Goal: Check status: Check status

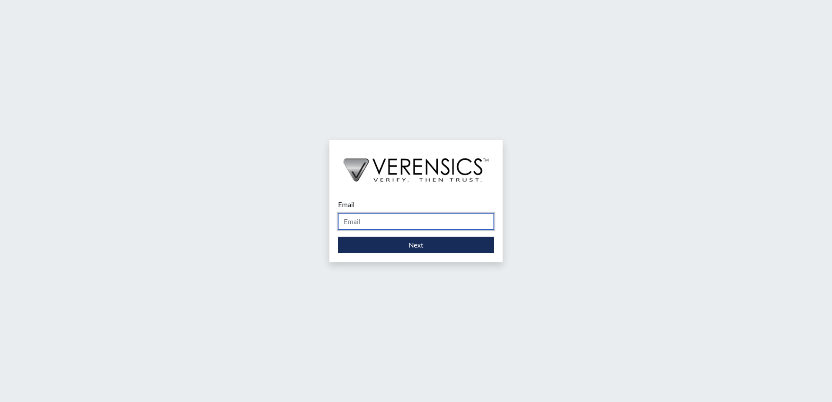
click at [360, 221] on input "Email" at bounding box center [416, 221] width 156 height 17
type input "[PERSON_NAME][EMAIL_ADDRESS][DOMAIN_NAME]"
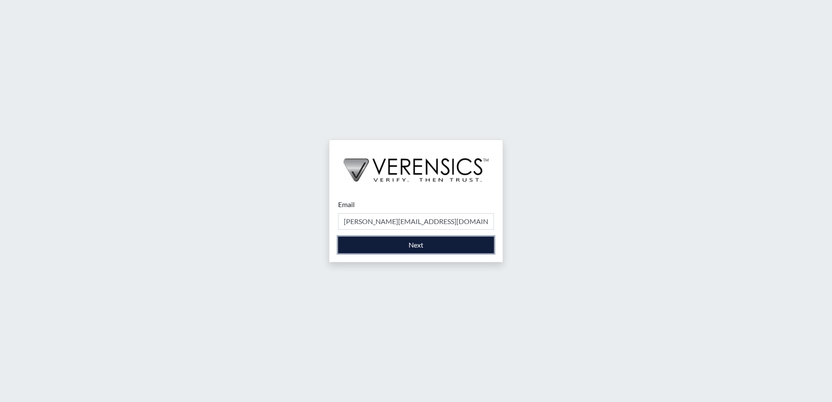
click at [414, 245] on button "Next" at bounding box center [416, 245] width 156 height 17
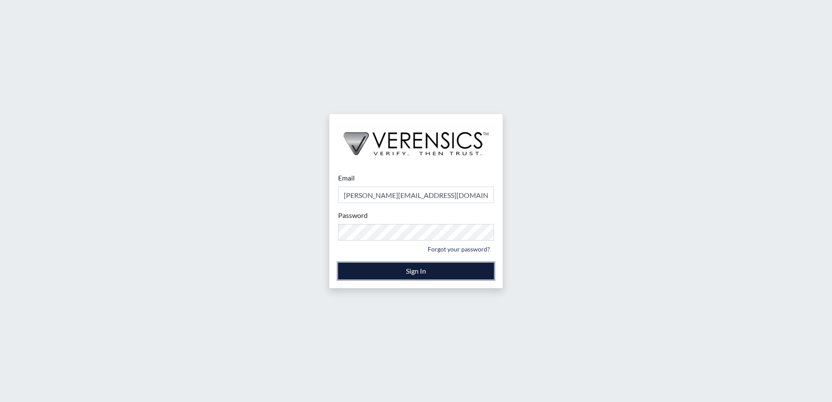
click at [401, 271] on button "Sign In" at bounding box center [416, 271] width 156 height 17
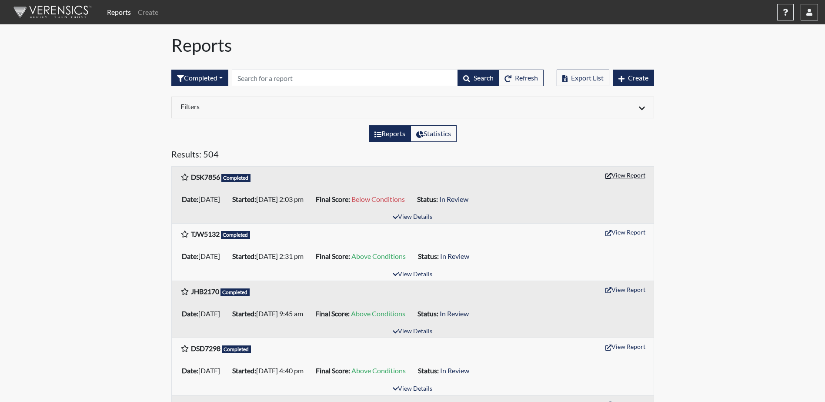
click at [631, 175] on button "View Report" at bounding box center [626, 174] width 48 height 13
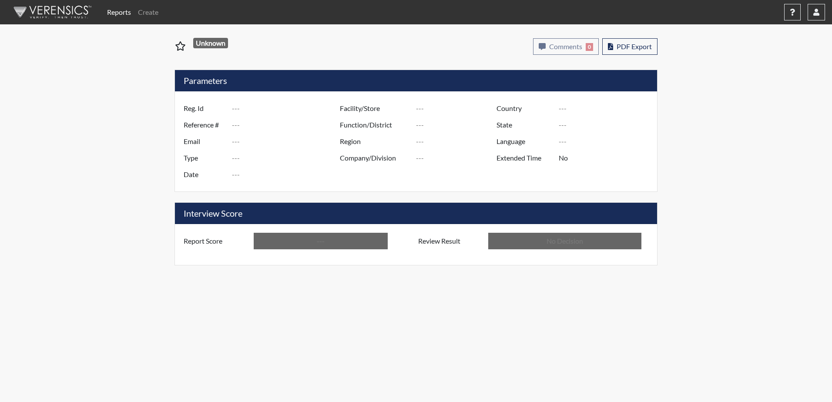
type input "DSK7856"
type input "51686"
type input "---"
type input "Corrections Pre-Employment"
type input "Oct 9, 2025"
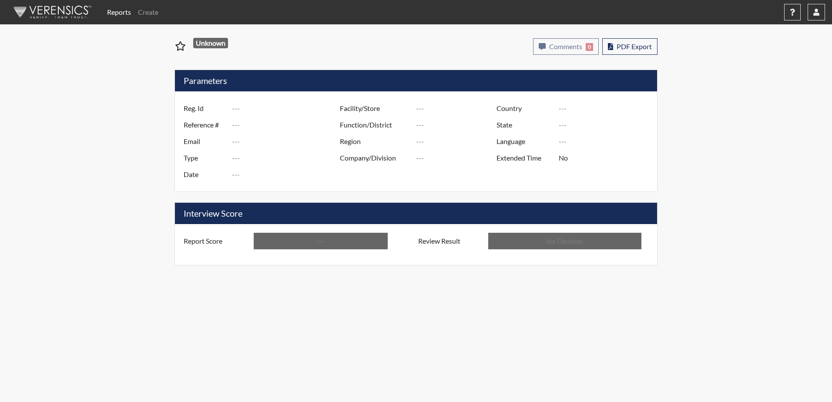
type input "[GEOGRAPHIC_DATA]"
type input "[US_STATE]"
type input "English"
type input "Below Conditions"
type input "In Review"
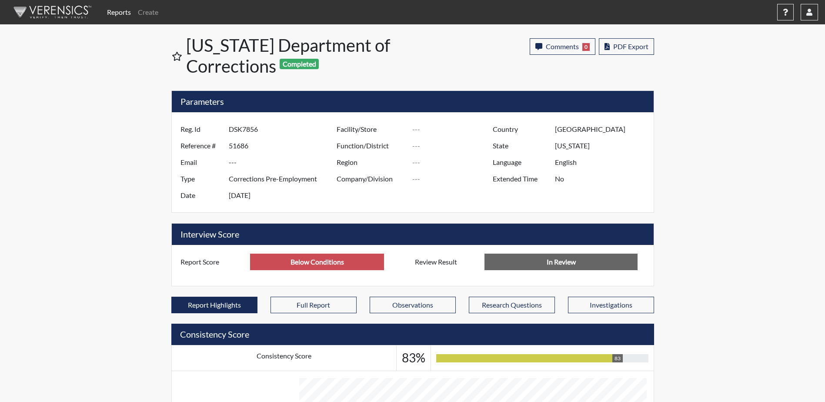
click at [119, 12] on link "Reports" at bounding box center [119, 11] width 31 height 17
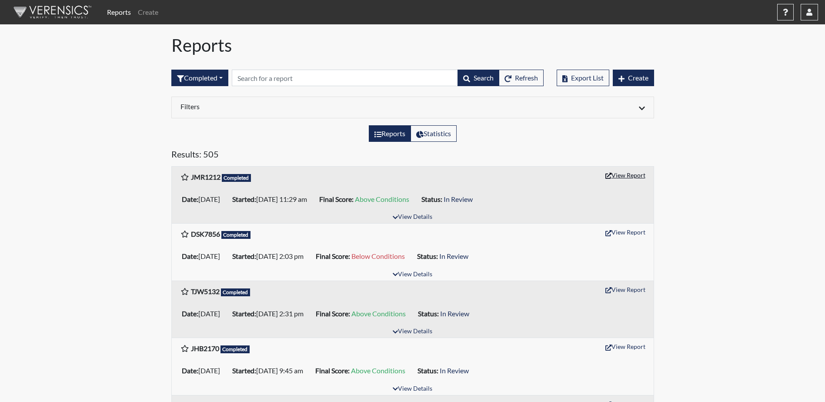
click at [632, 177] on button "View Report" at bounding box center [626, 174] width 48 height 13
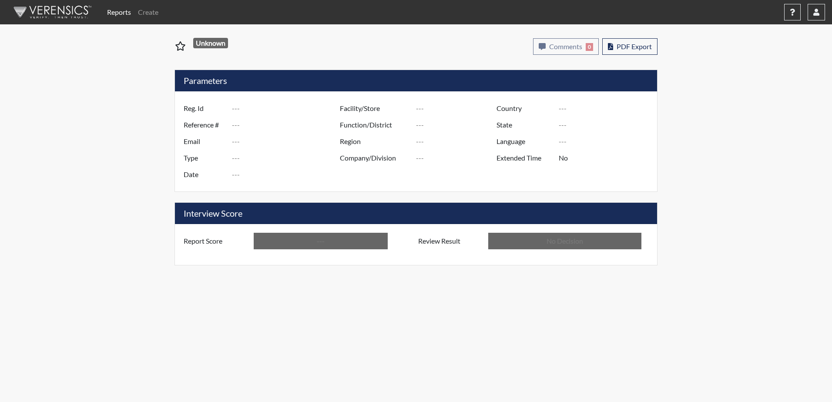
type input "JMR1212"
type input "51722"
type input "---"
type input "Corrections Pre-Employment"
type input "[DATE]"
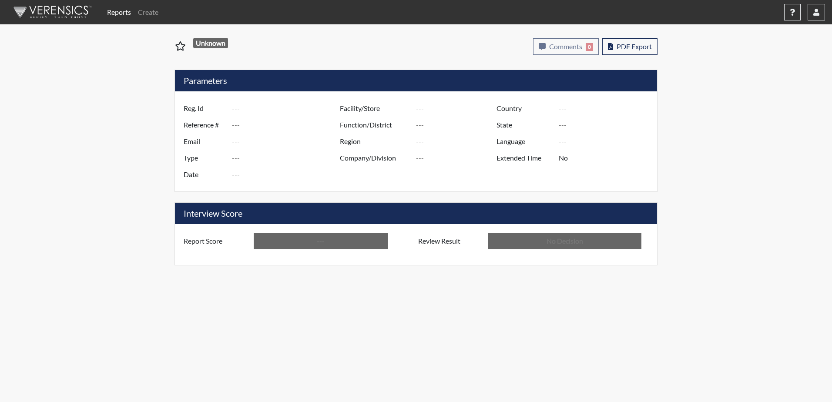
type input "Valdosta SP"
type input "[GEOGRAPHIC_DATA]"
type input "[US_STATE]"
type input "English"
type input "Above Conditions"
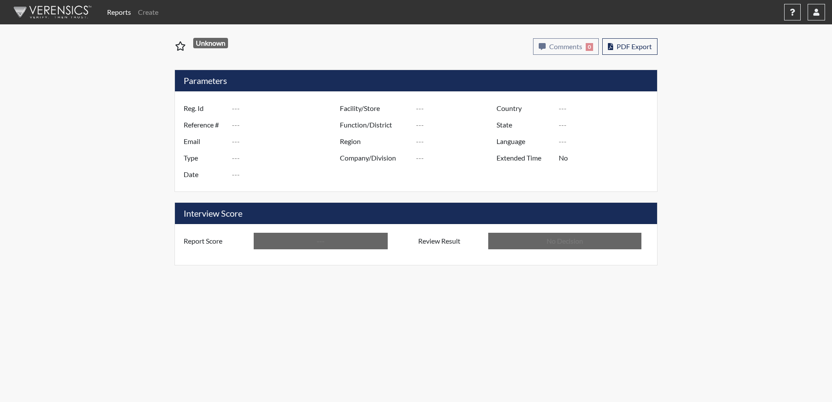
type input "In Review"
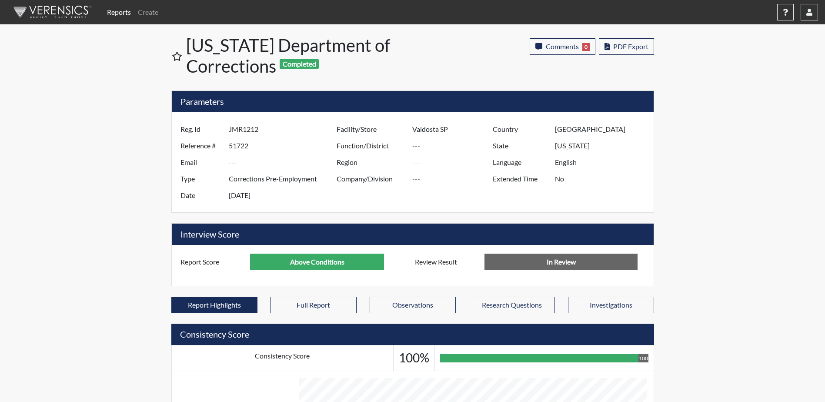
scroll to position [144, 361]
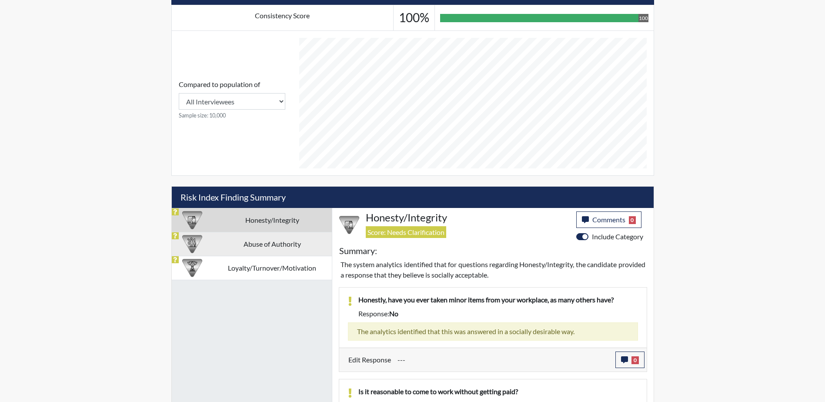
click at [264, 244] on td "Abuse of Authority" at bounding box center [272, 244] width 119 height 24
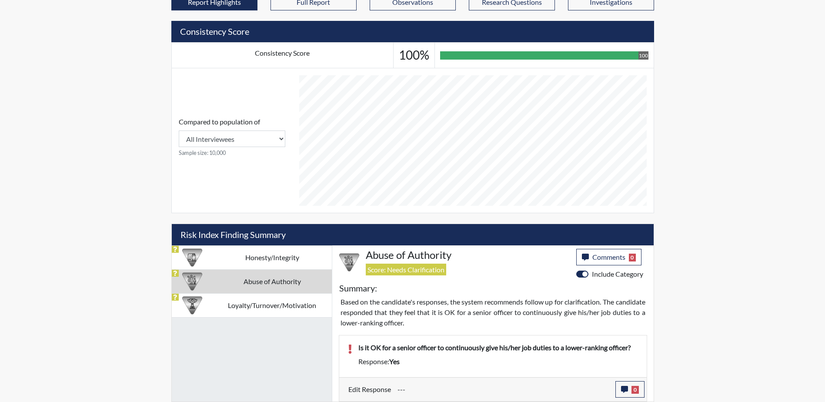
scroll to position [303, 0]
click at [248, 306] on td "Loyalty/Turnover/Motivation" at bounding box center [272, 305] width 119 height 24
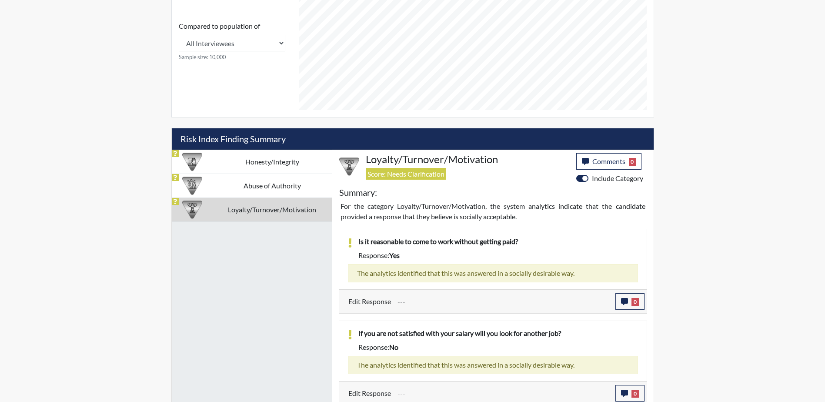
scroll to position [373, 0]
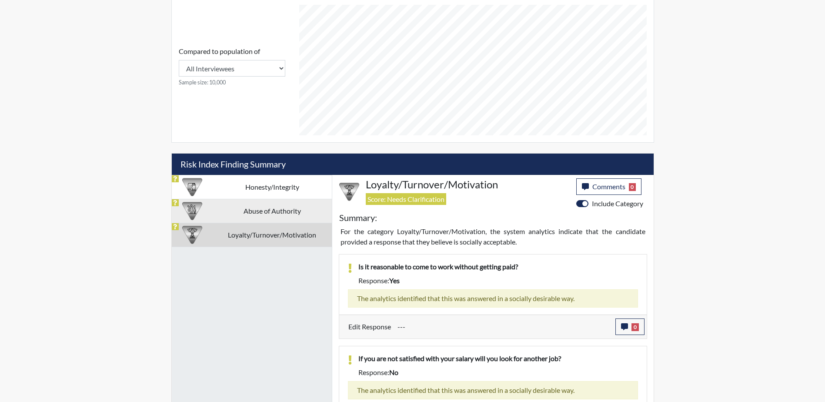
click at [271, 211] on td "Abuse of Authority" at bounding box center [272, 211] width 119 height 24
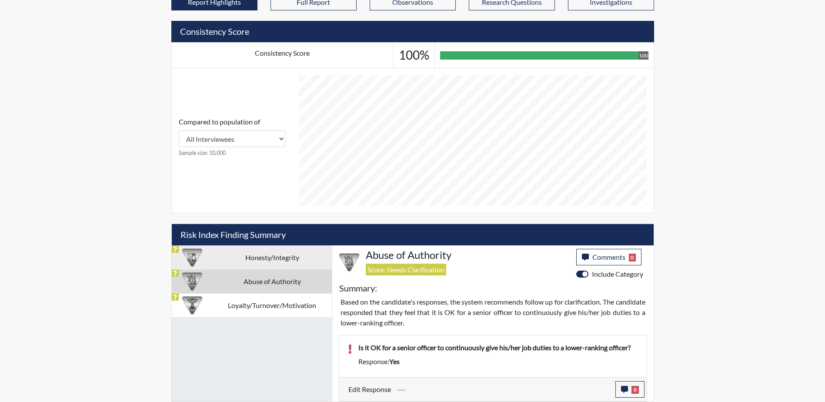
click at [268, 255] on td "Honesty/Integrity" at bounding box center [272, 257] width 119 height 24
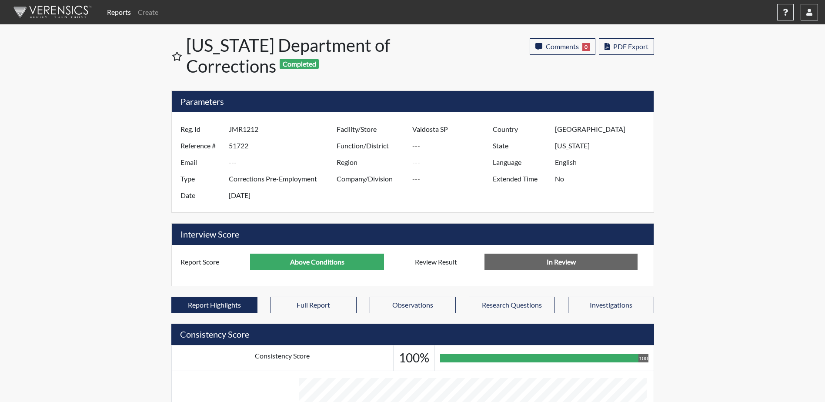
scroll to position [434831, 434614]
